Goal: Task Accomplishment & Management: Complete application form

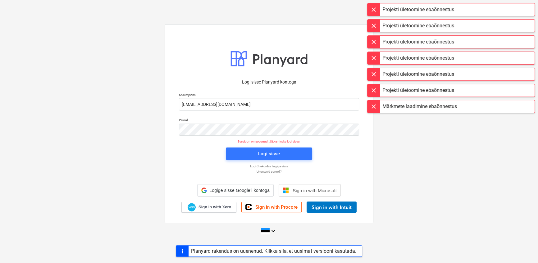
scroll to position [1213, 0]
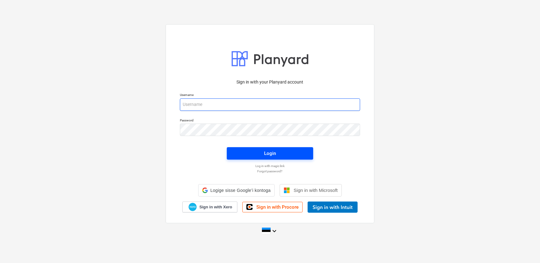
type input "Tiina.raamet@bonava.com"
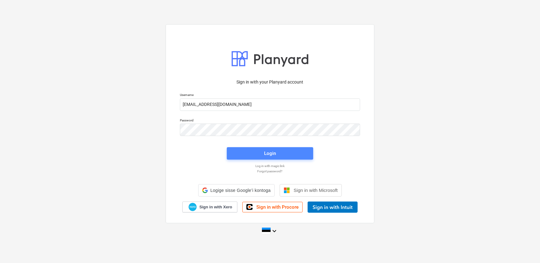
click at [256, 154] on span "Login" at bounding box center [269, 154] width 71 height 8
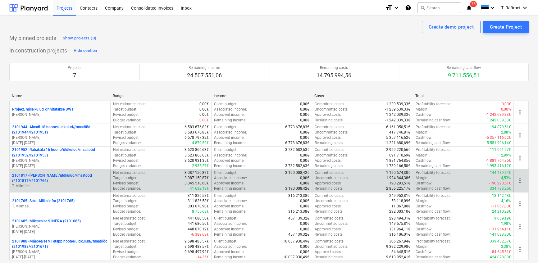
click at [50, 175] on p "2101817 - Saku I hoone/üldkulud//maatööd (2101817//2101766)" at bounding box center [60, 178] width 96 height 11
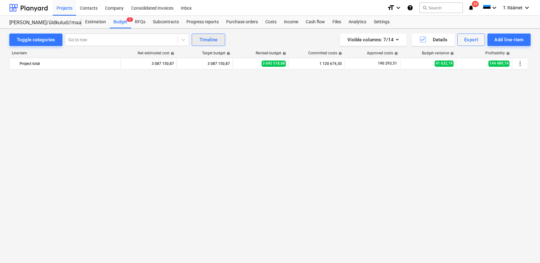
scroll to position [570, 0]
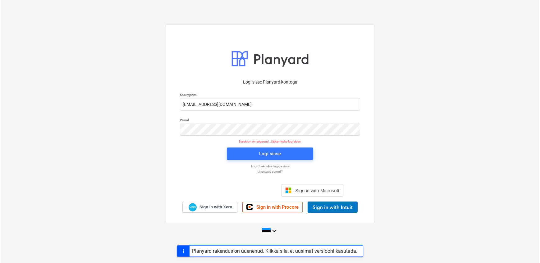
scroll to position [1213, 0]
click at [280, 156] on span "Logi sisse" at bounding box center [268, 154] width 71 height 8
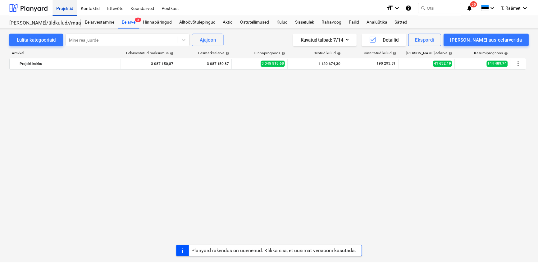
scroll to position [570, 0]
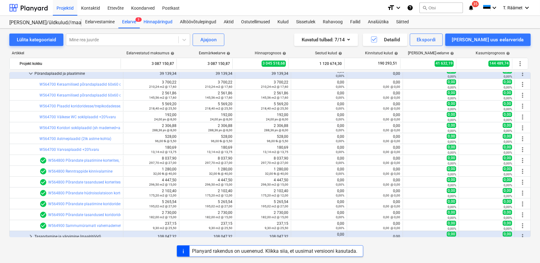
click at [164, 21] on div "Hinnapäringud" at bounding box center [158, 22] width 36 height 12
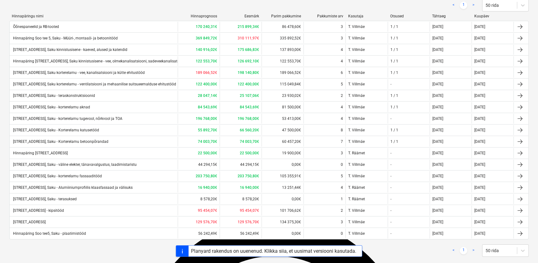
scroll to position [81, 0]
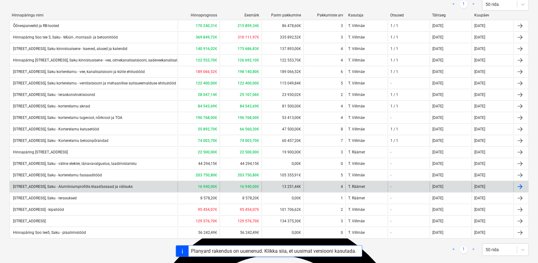
click at [106, 186] on div "[STREET_ADDRESS], Saku - Alumiiniumprofiilis klaasfassaad ja välisuks" at bounding box center [72, 187] width 121 height 4
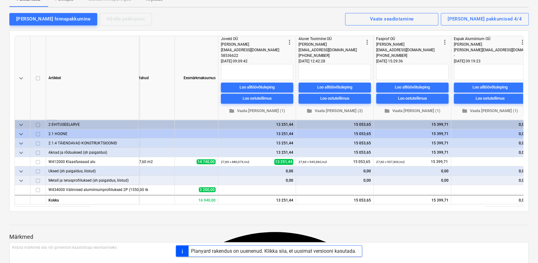
scroll to position [0, 88]
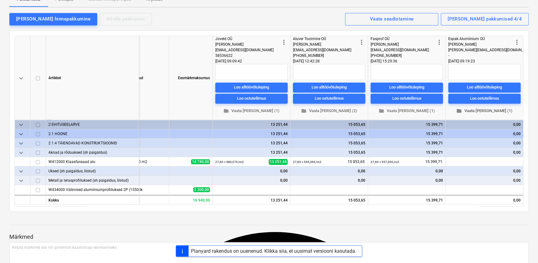
click at [479, 108] on span "folder Vaata faile (1)" at bounding box center [484, 110] width 67 height 7
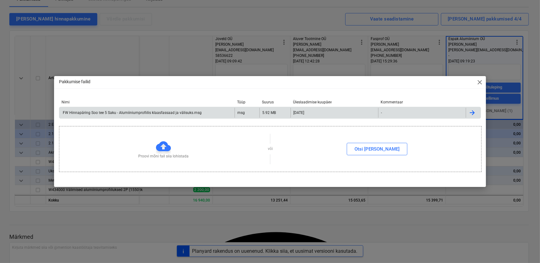
click at [169, 111] on div "FW Hinnapäring Soo tee 5 Saku - Alumiiniumprofiilis klaasfassaad ja välisuks.msg" at bounding box center [132, 113] width 140 height 4
click at [171, 53] on div "Pakkumise failid close Nimi Tüüp Suurus Üleslaadimise kuupäev Kommentaar FW Hin…" at bounding box center [270, 131] width 540 height 263
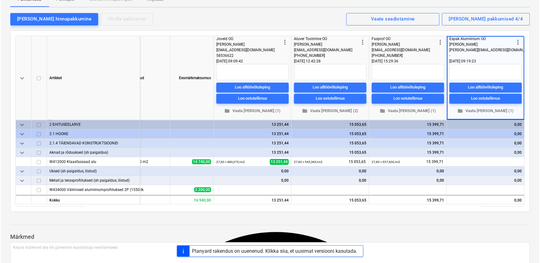
scroll to position [0, 86]
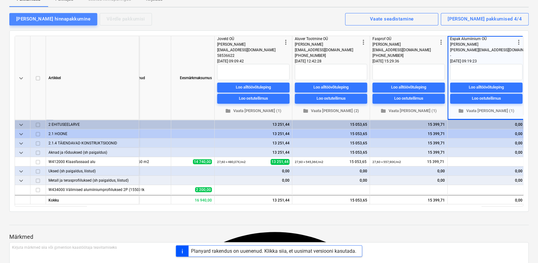
click at [55, 18] on div "[PERSON_NAME] hinnapakkumine" at bounding box center [53, 19] width 74 height 8
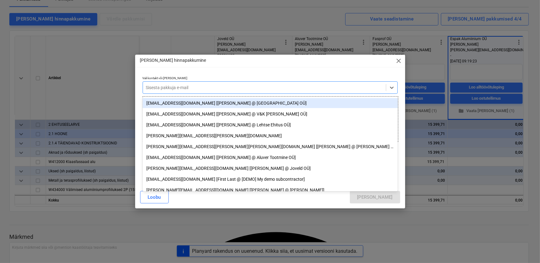
click at [180, 87] on div at bounding box center [264, 88] width 237 height 6
paste input "[PERSON_NAME][EMAIL_ADDRESS][PERSON_NAME][DOMAIN_NAME]"
type input "[PERSON_NAME][EMAIL_ADDRESS][PERSON_NAME][DOMAIN_NAME]"
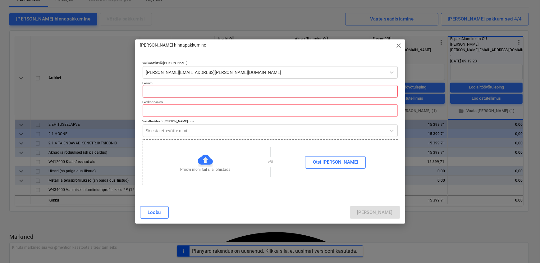
click at [167, 96] on input "text" at bounding box center [270, 91] width 255 height 12
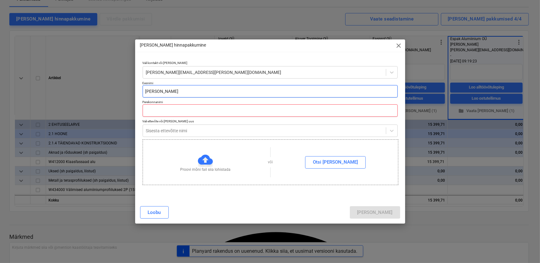
type input "[PERSON_NAME]"
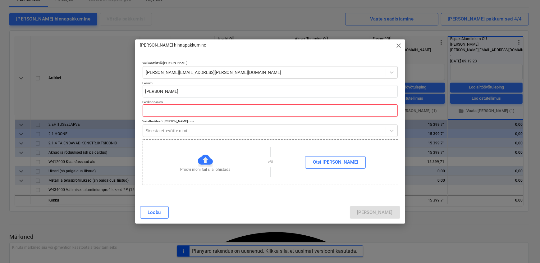
click at [158, 108] on input "text" at bounding box center [270, 110] width 255 height 12
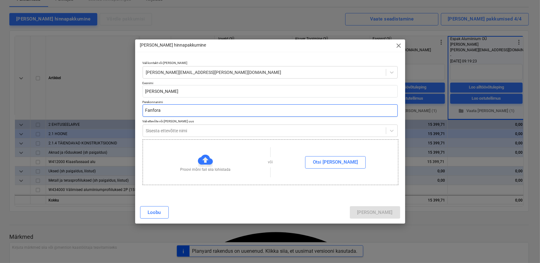
type input "Fanfora"
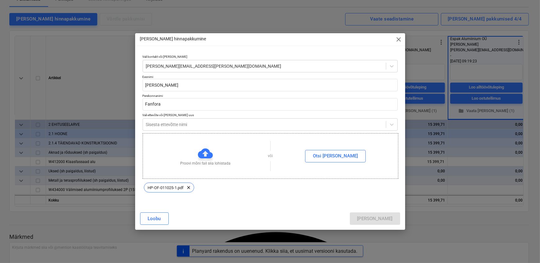
click at [321, 207] on div "Vali kontakt või lisa uus olga.fanfora@fenster.ee Eesnimi Olga Perekonnanimi Fa…" at bounding box center [270, 129] width 270 height 155
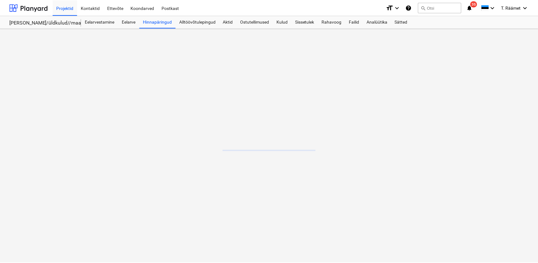
scroll to position [1213, 0]
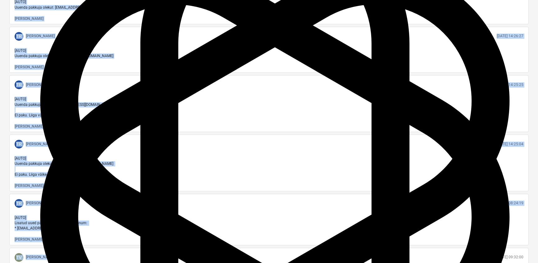
drag, startPoint x: 90, startPoint y: 263, endPoint x: 144, endPoint y: 182, distance: 97.4
type textarea "16 940,00 16 940,00 13 251,44 15 053,65 15 399,71 16 201,76 Märkmed Kirjuta mär…"
click at [132, 261] on div "Hinnapäring Soo tee 5, Saku - Alumiiniumprofiilis klaasfassaad ja välisuks note…" at bounding box center [269, 6] width 538 height 734
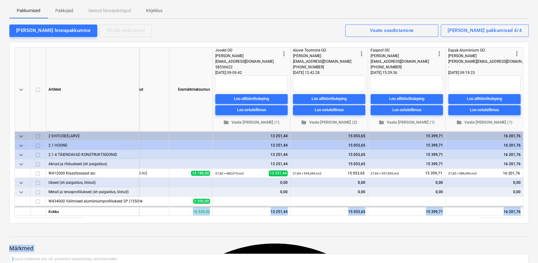
scroll to position [0, 0]
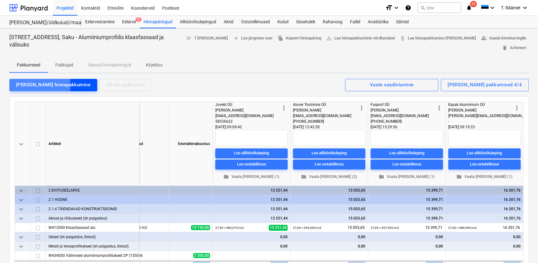
click at [25, 86] on div "[PERSON_NAME] hinnapakkumine" at bounding box center [53, 85] width 74 height 8
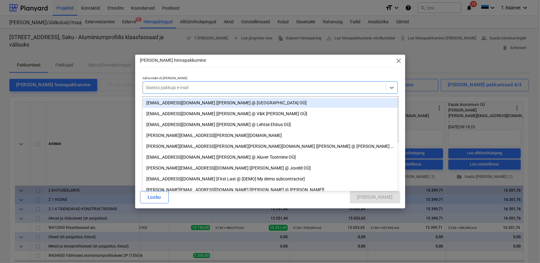
click at [161, 88] on div at bounding box center [264, 88] width 237 height 6
paste input "[PERSON_NAME][EMAIL_ADDRESS][PERSON_NAME][DOMAIN_NAME]"
type input "[PERSON_NAME][EMAIL_ADDRESS][PERSON_NAME][DOMAIN_NAME]"
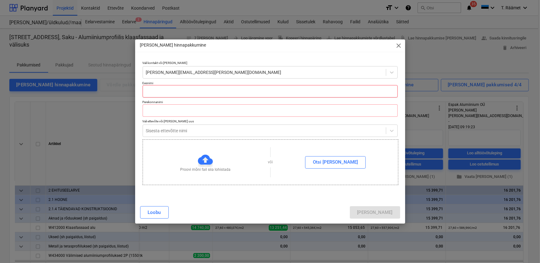
click at [161, 88] on input "text" at bounding box center [270, 91] width 255 height 12
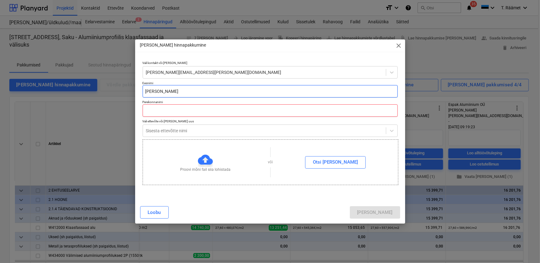
type input "[PERSON_NAME]"
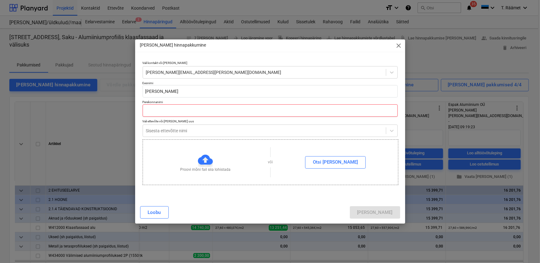
click at [149, 112] on input "text" at bounding box center [270, 110] width 255 height 12
type input "Fanfora"
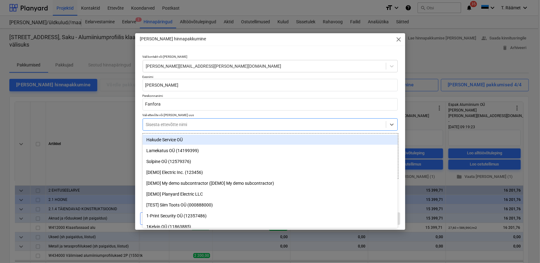
click at [222, 126] on div at bounding box center [264, 125] width 237 height 6
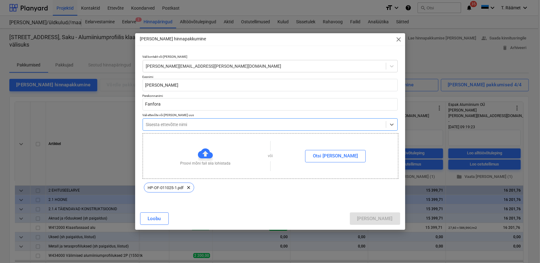
click at [222, 126] on div at bounding box center [264, 125] width 237 height 6
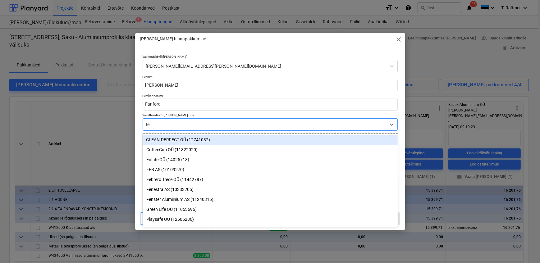
type input "fen"
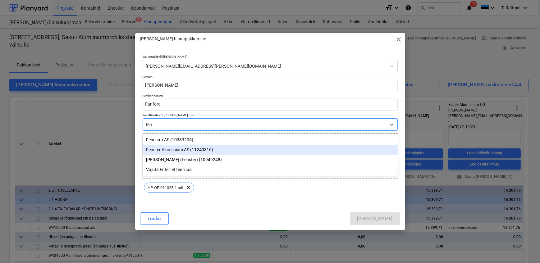
click at [189, 150] on div "Fenster Alumiinium AS (11240316)" at bounding box center [270, 150] width 255 height 10
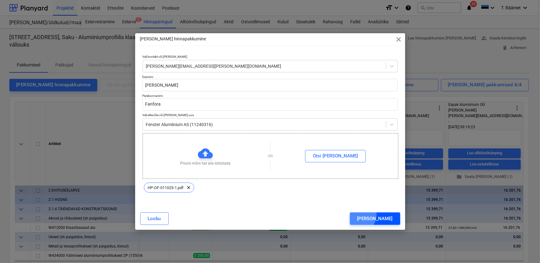
click at [384, 215] on div "[PERSON_NAME]" at bounding box center [374, 219] width 35 height 8
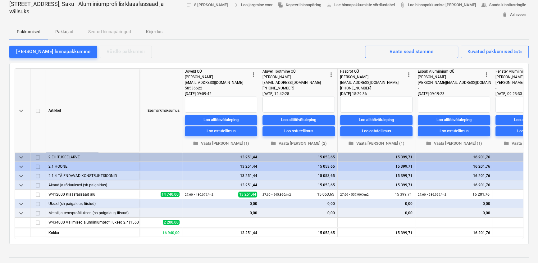
scroll to position [0, 166]
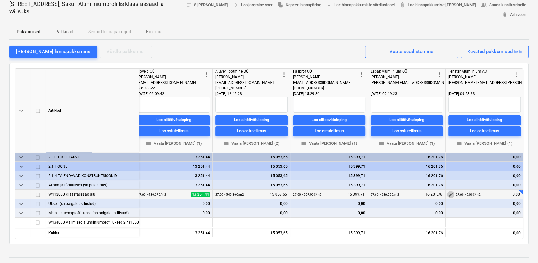
click at [450, 193] on span "edit" at bounding box center [451, 194] width 5 height 5
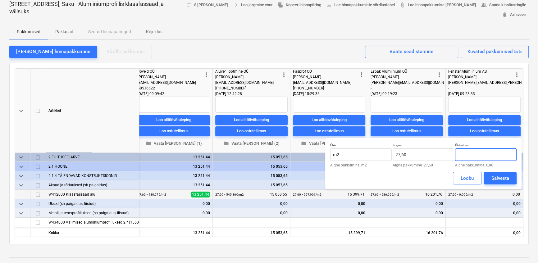
click at [482, 155] on input "text" at bounding box center [486, 155] width 62 height 12
type input "489,28"
click at [506, 181] on div "Salvesta" at bounding box center [501, 178] width 18 height 8
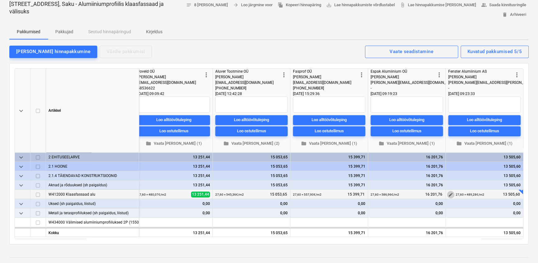
click at [449, 196] on span "edit" at bounding box center [451, 194] width 5 height 5
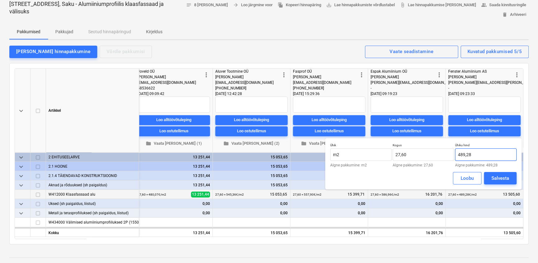
click at [471, 154] on input "489,28" at bounding box center [486, 155] width 62 height 12
type input "489,27"
click at [491, 177] on button "Salvesta" at bounding box center [500, 178] width 33 height 12
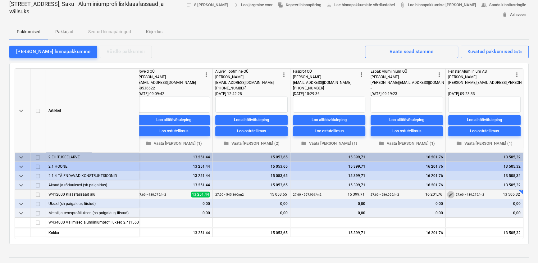
click at [451, 195] on span "edit" at bounding box center [451, 194] width 5 height 5
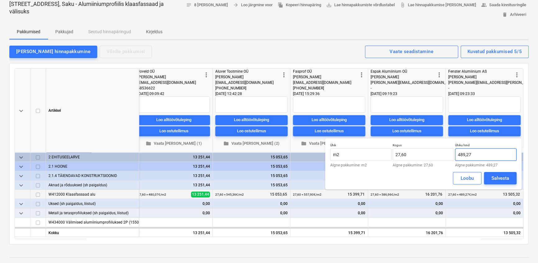
click at [472, 154] on input "489,27" at bounding box center [486, 155] width 62 height 12
type input "489,27"
click at [504, 176] on div "Salvesta" at bounding box center [501, 178] width 18 height 8
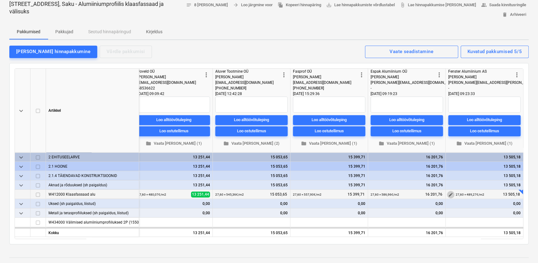
click at [451, 194] on span "edit" at bounding box center [451, 194] width 5 height 5
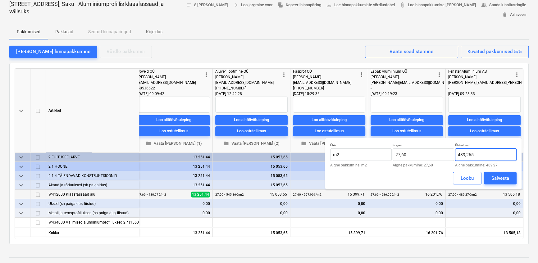
click at [478, 151] on input "489,265" at bounding box center [486, 155] width 62 height 12
type input "489,25"
click at [494, 176] on div "Salvesta" at bounding box center [501, 178] width 18 height 8
